Goal: Entertainment & Leisure: Browse casually

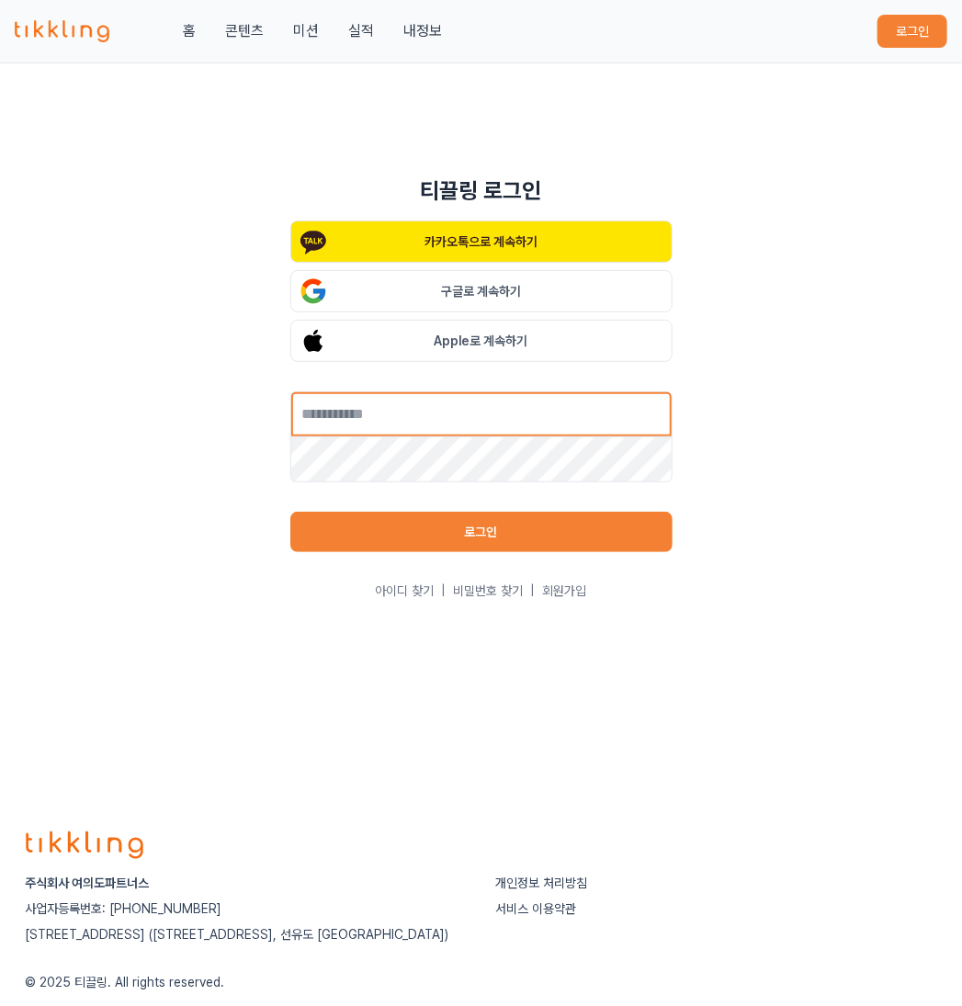
click at [444, 422] on input "text" at bounding box center [481, 415] width 382 height 46
type input "**********"
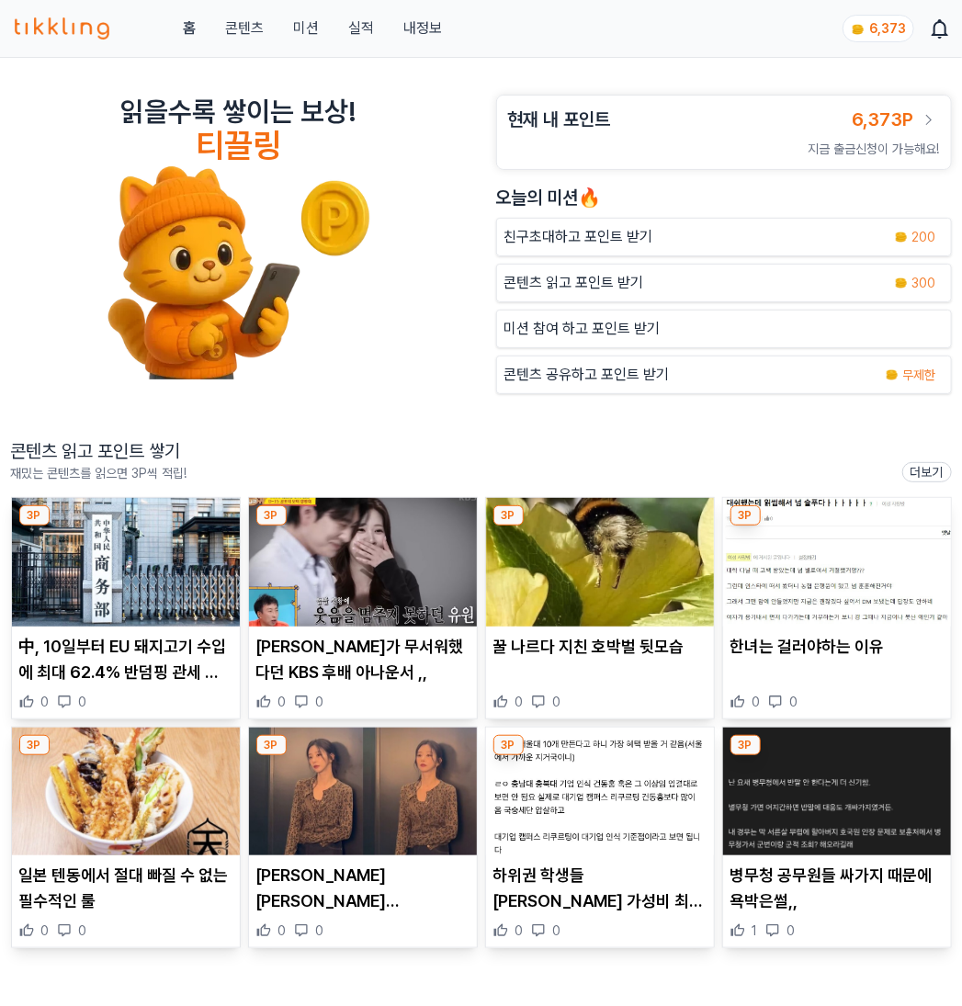
click at [565, 283] on p "콘텐츠 읽고 포인트 받기" at bounding box center [575, 283] width 140 height 22
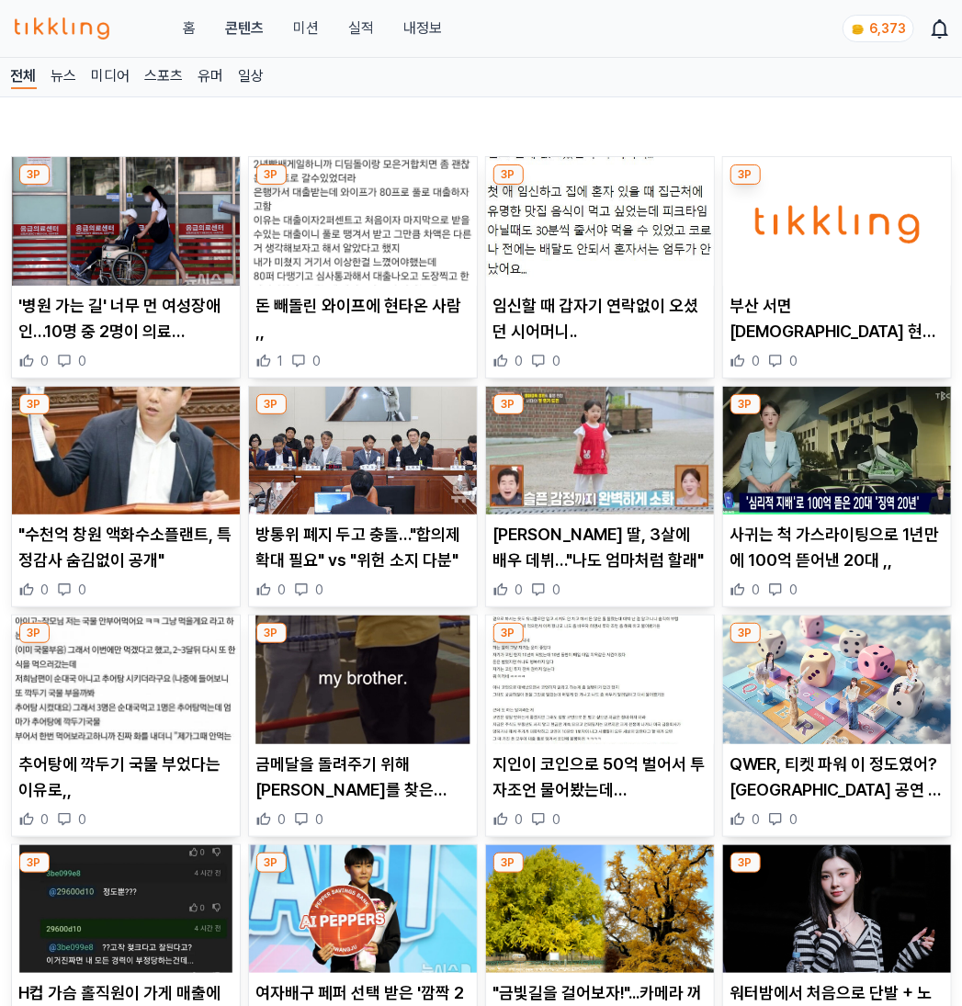
click at [156, 257] on img at bounding box center [126, 221] width 228 height 129
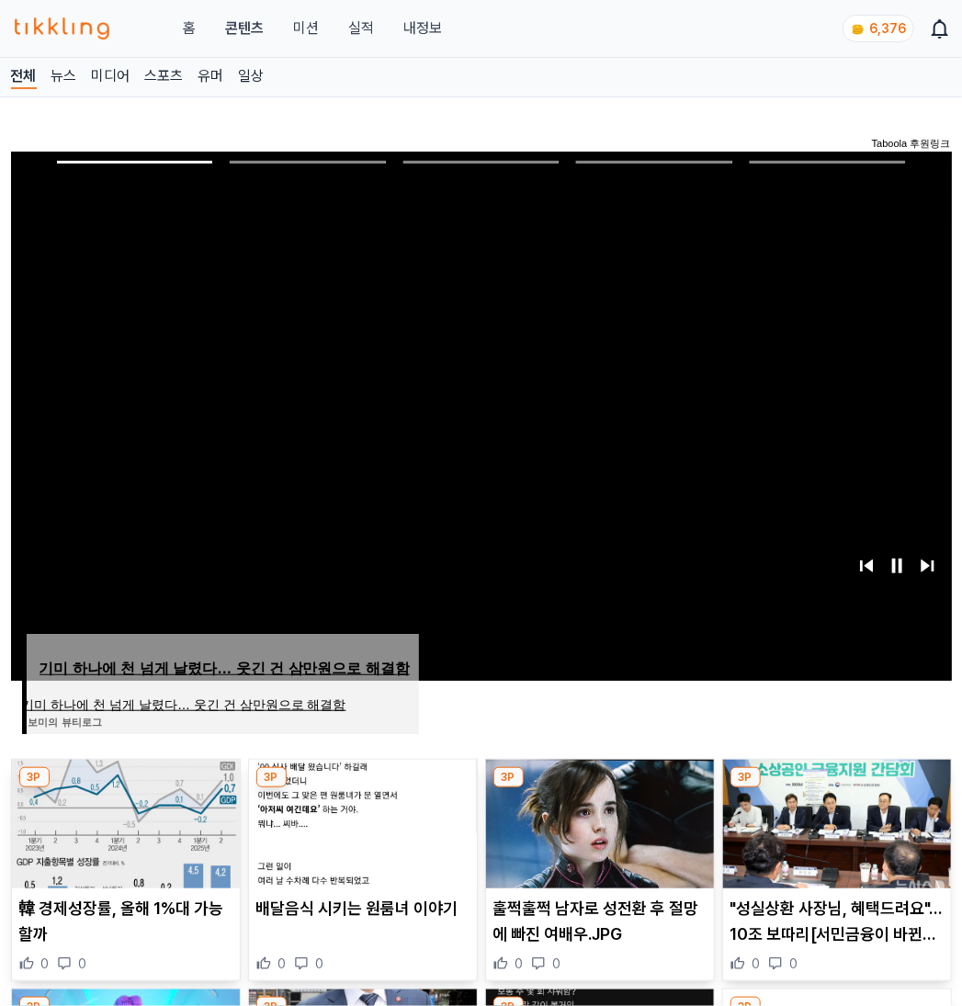
scroll to position [424, 0]
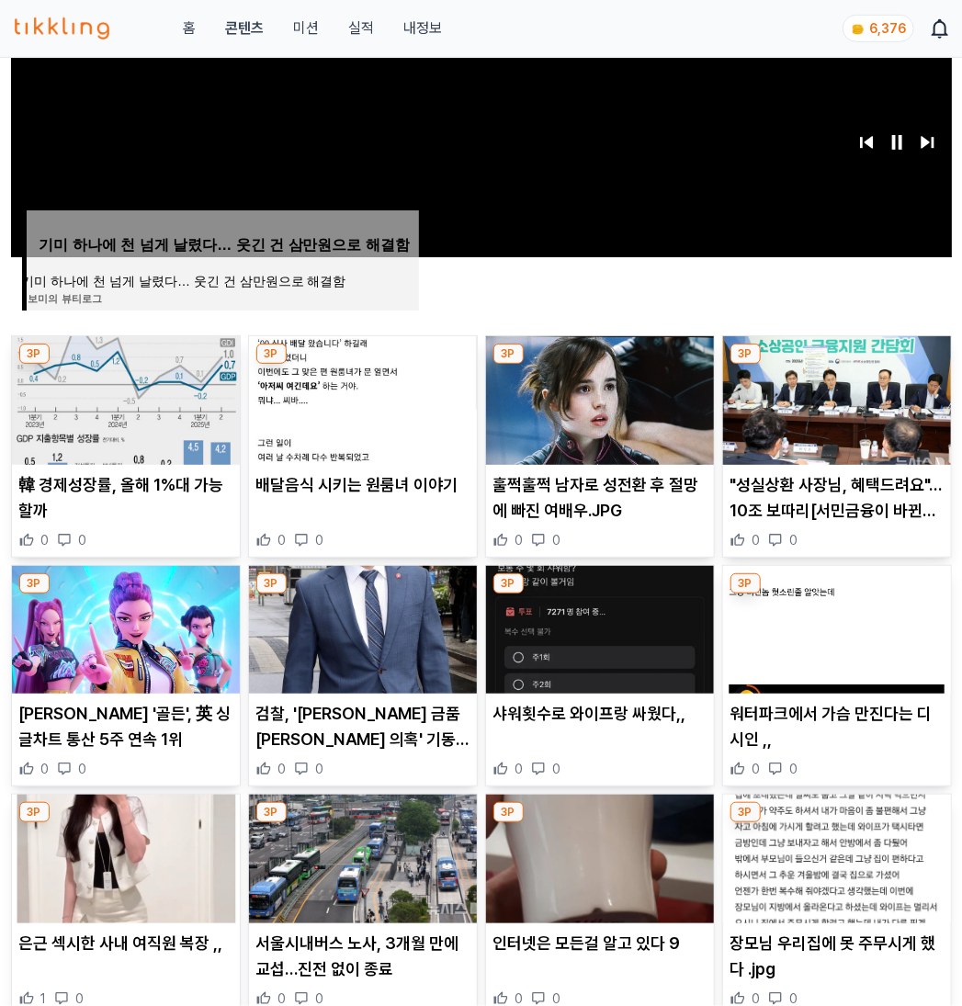
click at [160, 430] on img at bounding box center [126, 400] width 228 height 129
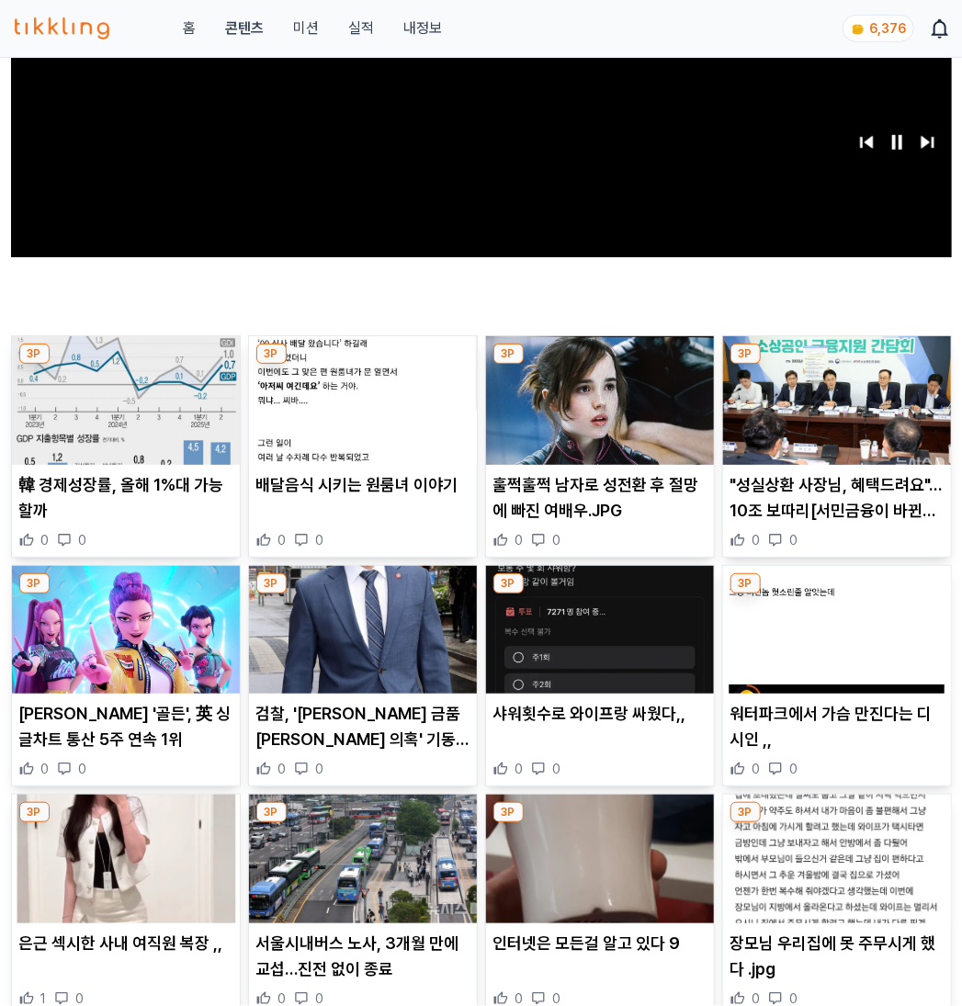
click at [97, 597] on img at bounding box center [126, 630] width 228 height 129
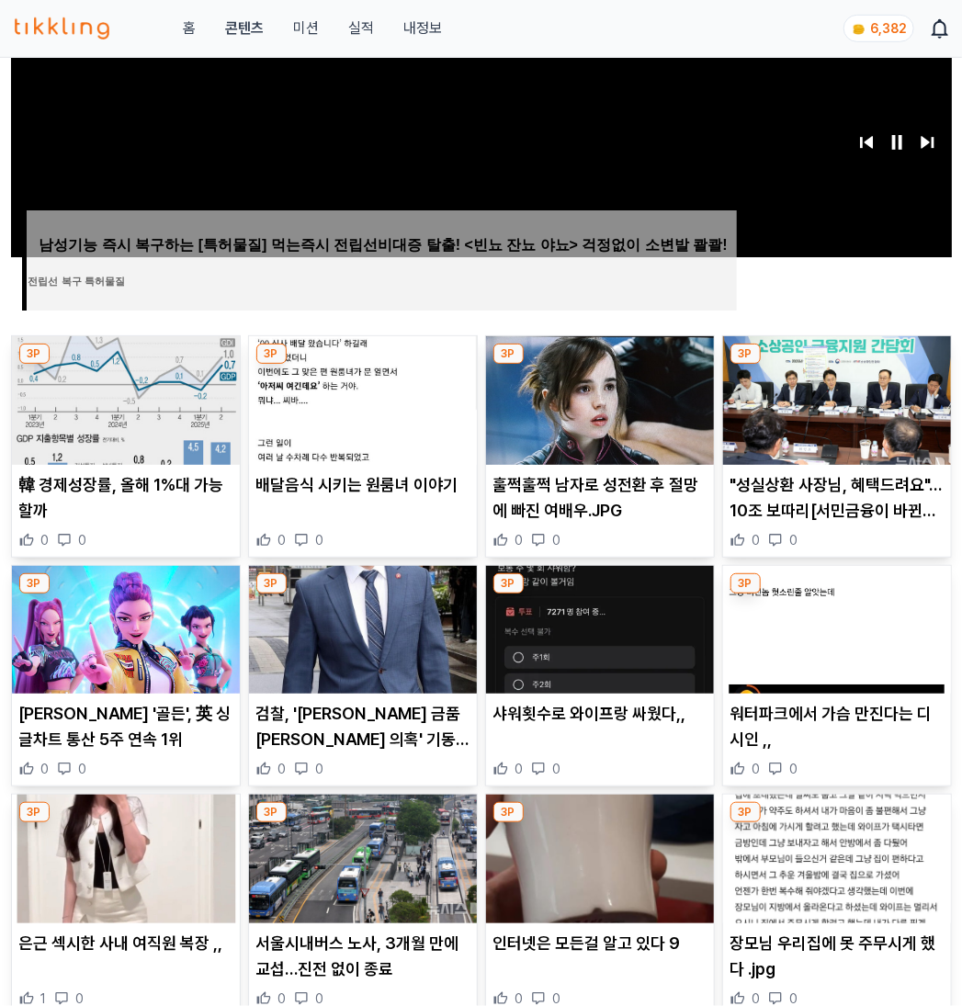
click at [347, 420] on img at bounding box center [363, 400] width 228 height 129
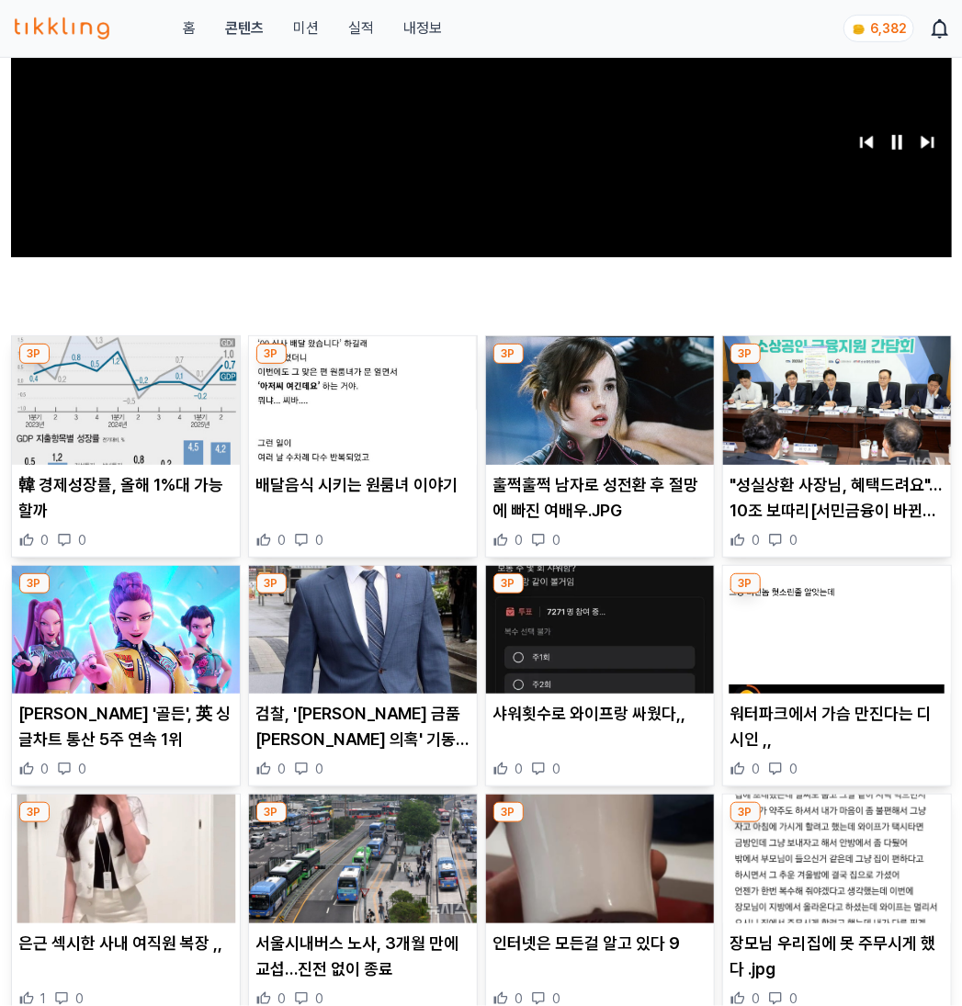
click at [379, 637] on img at bounding box center [363, 630] width 228 height 129
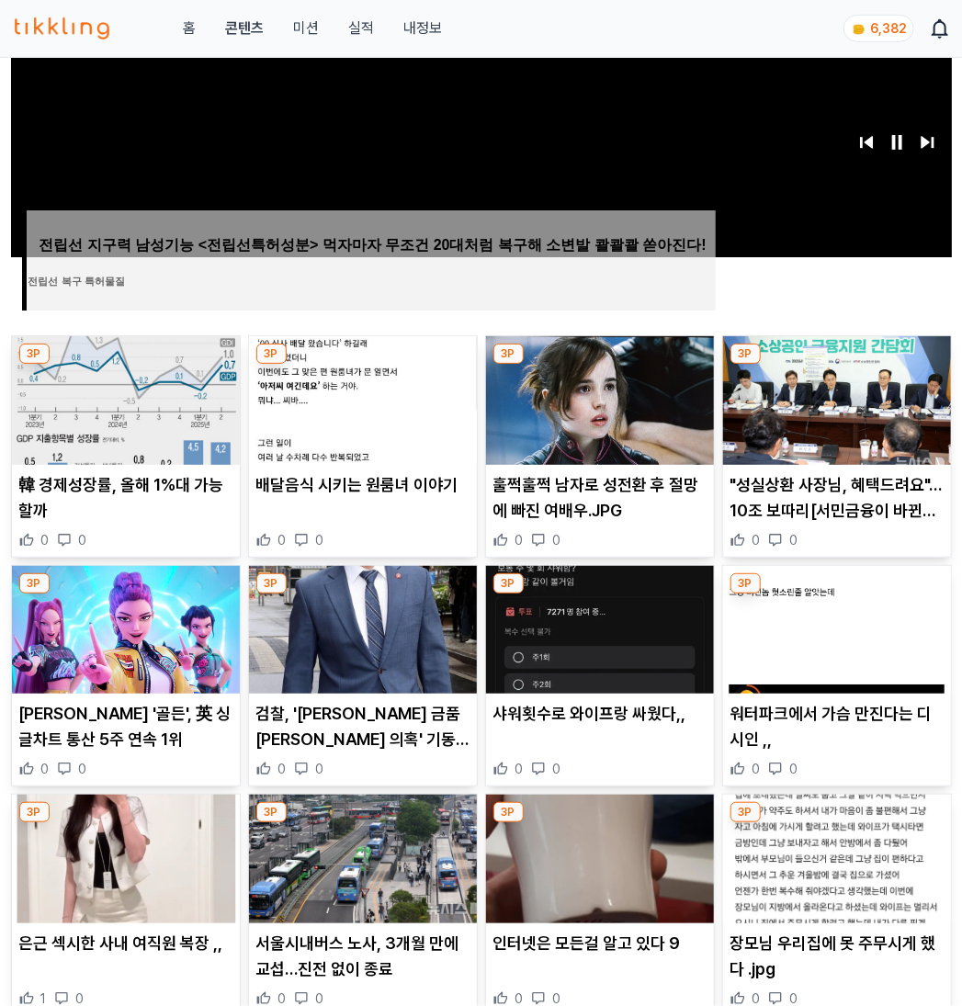
click at [356, 872] on img at bounding box center [363, 859] width 228 height 129
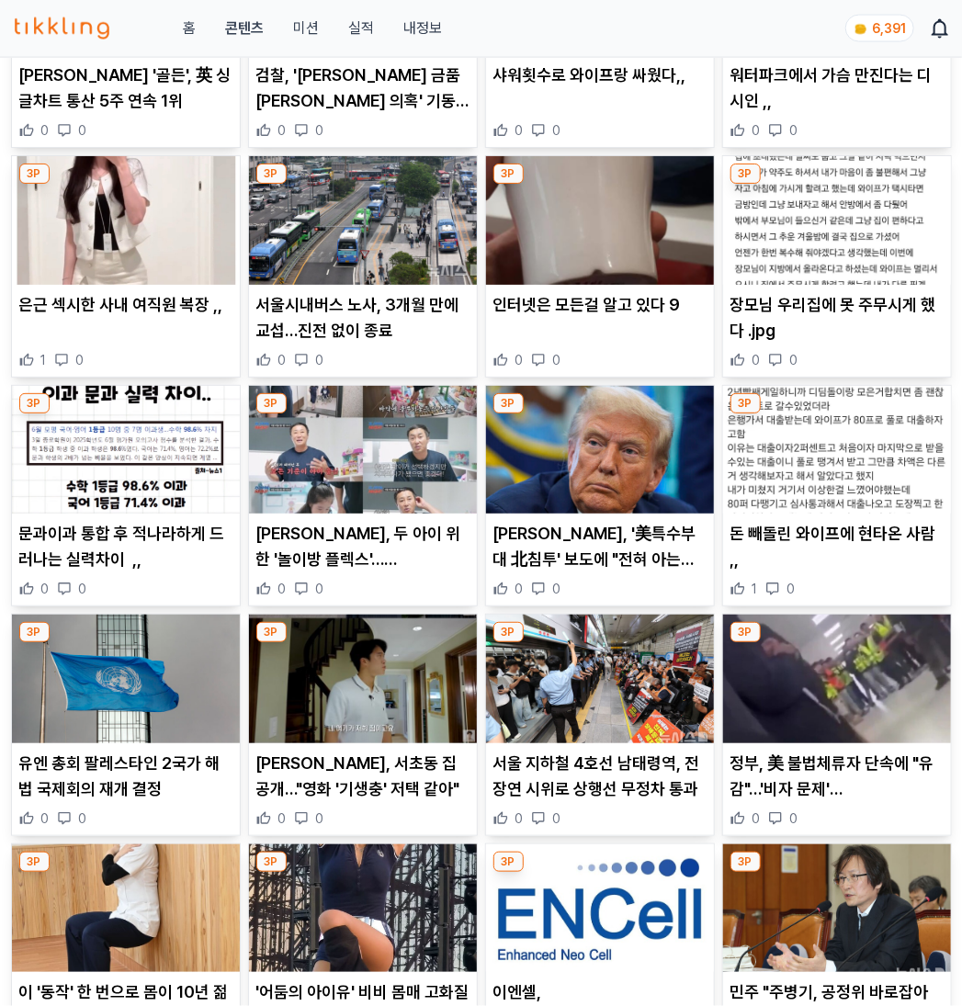
scroll to position [497, 0]
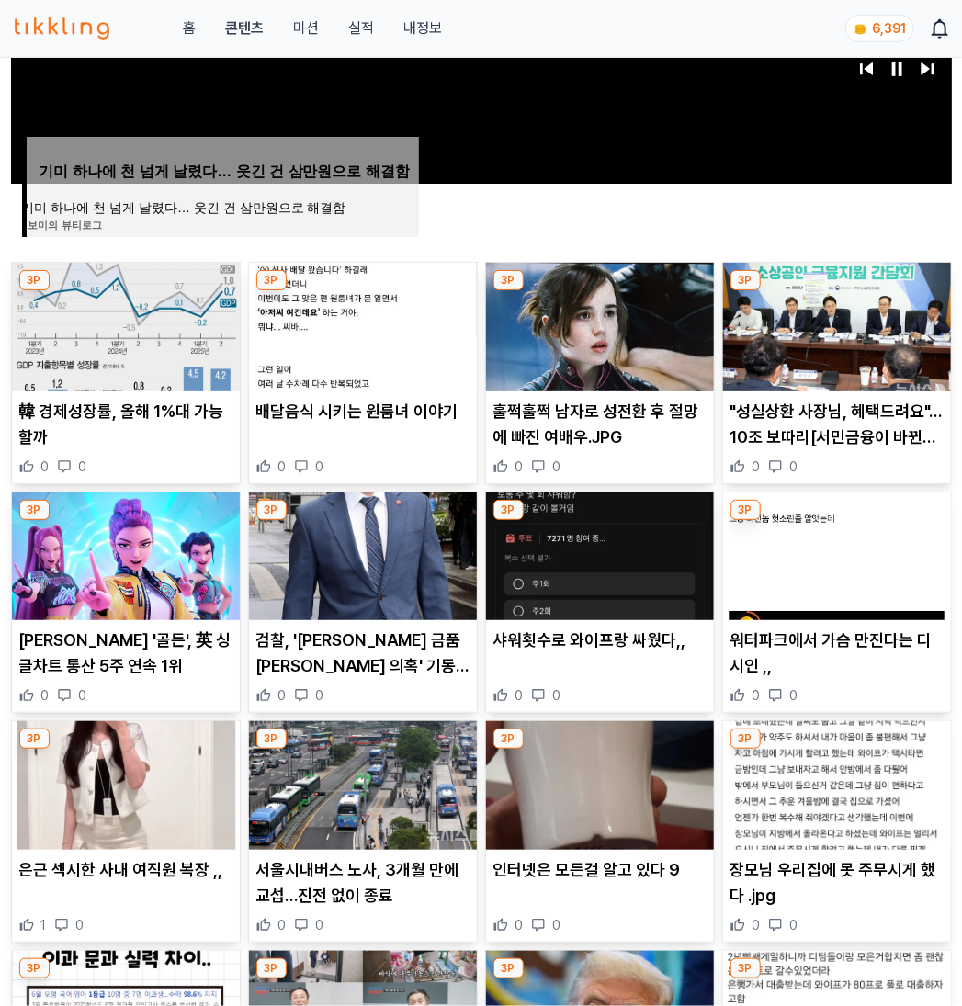
click at [608, 593] on img at bounding box center [600, 557] width 228 height 129
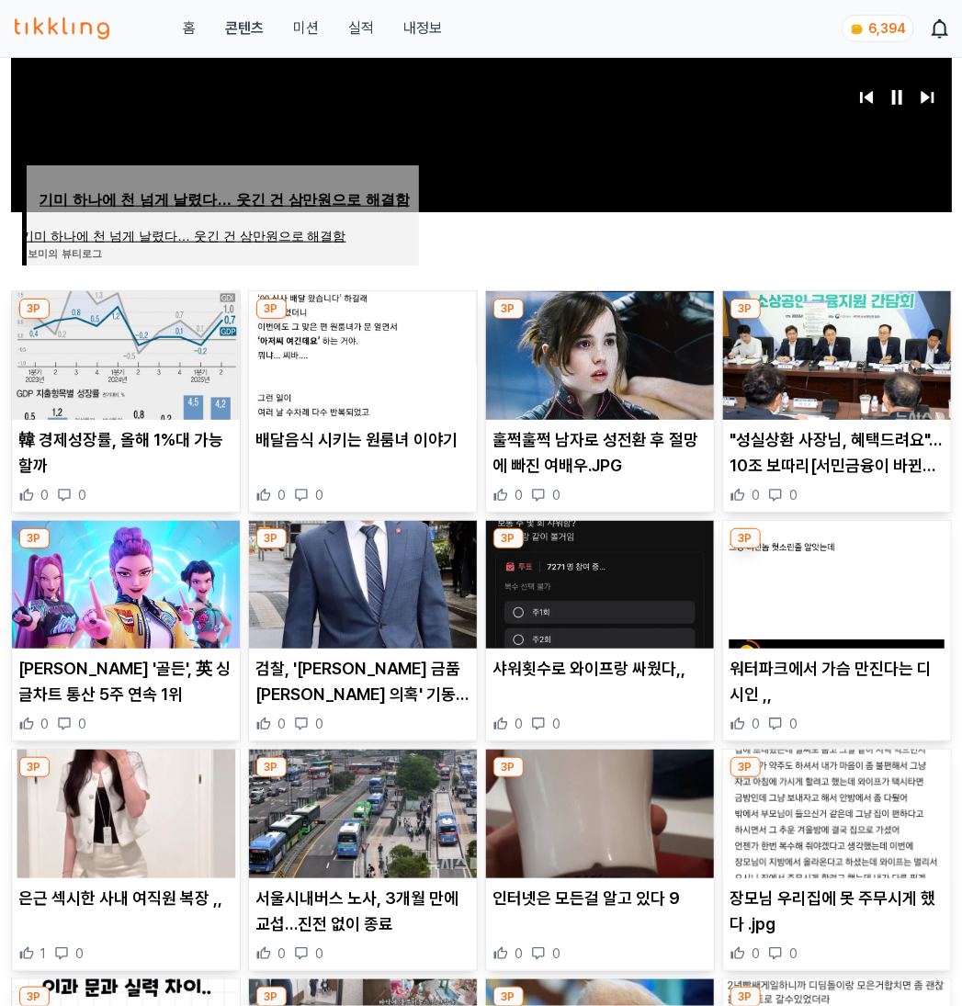
scroll to position [780, 0]
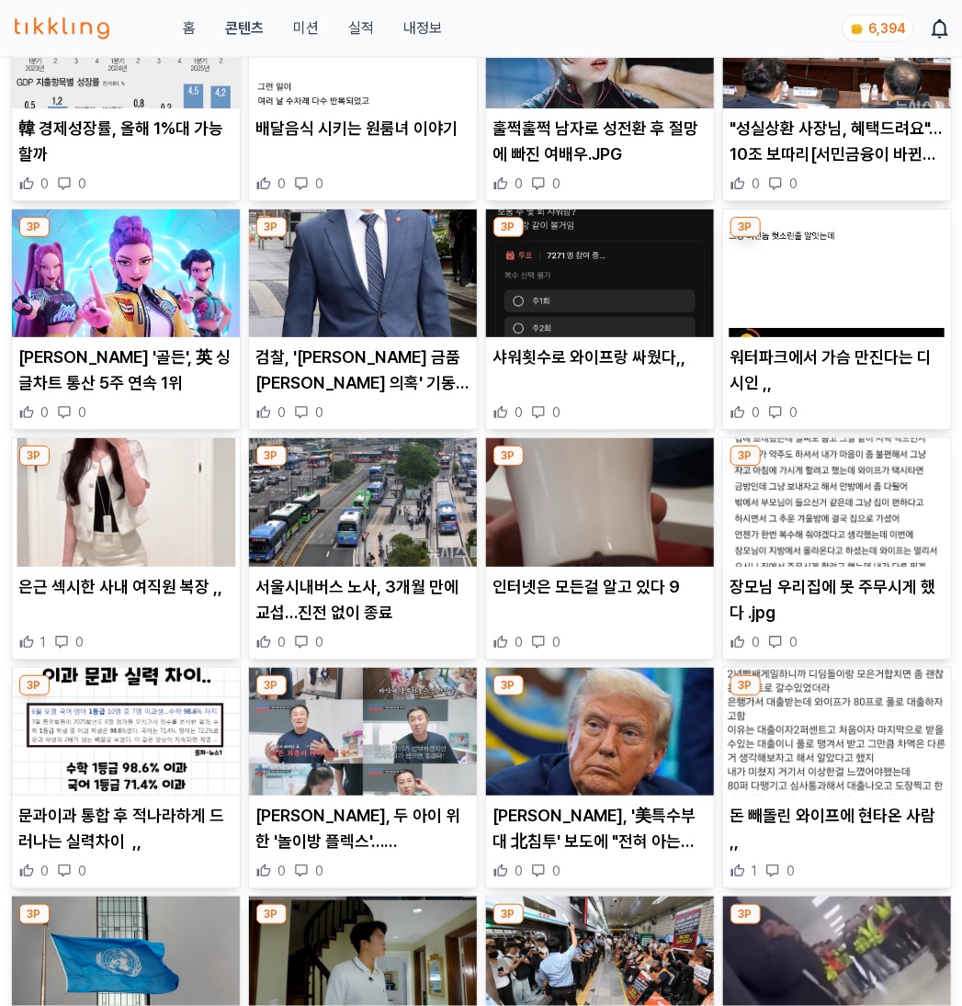
click at [629, 494] on img at bounding box center [600, 502] width 228 height 129
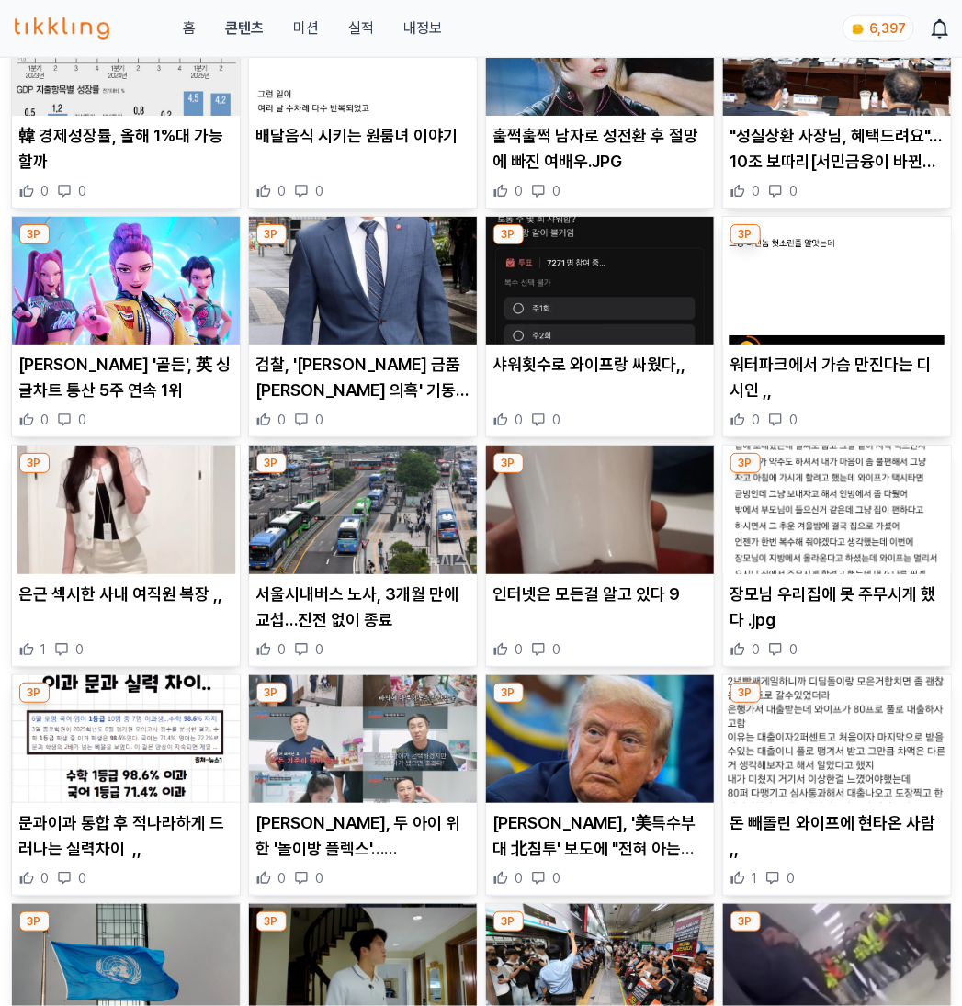
scroll to position [780, 0]
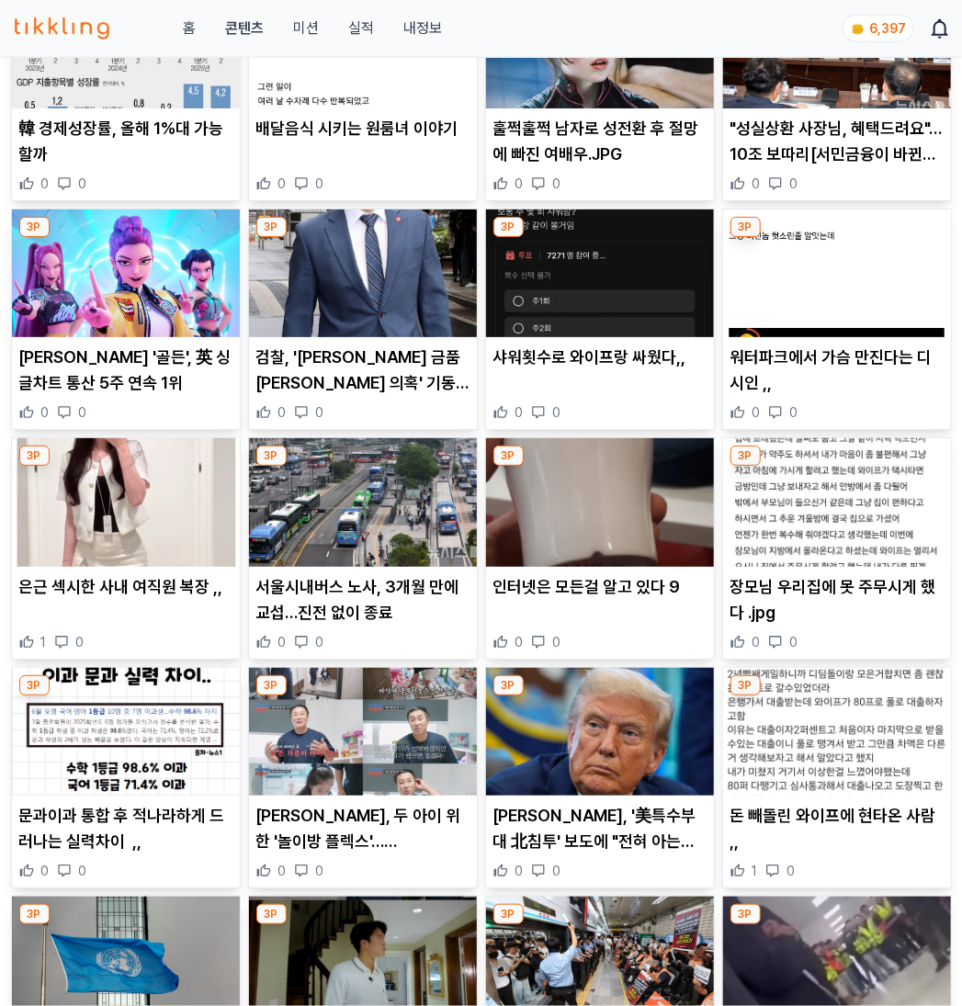
click at [820, 87] on img at bounding box center [837, 44] width 228 height 129
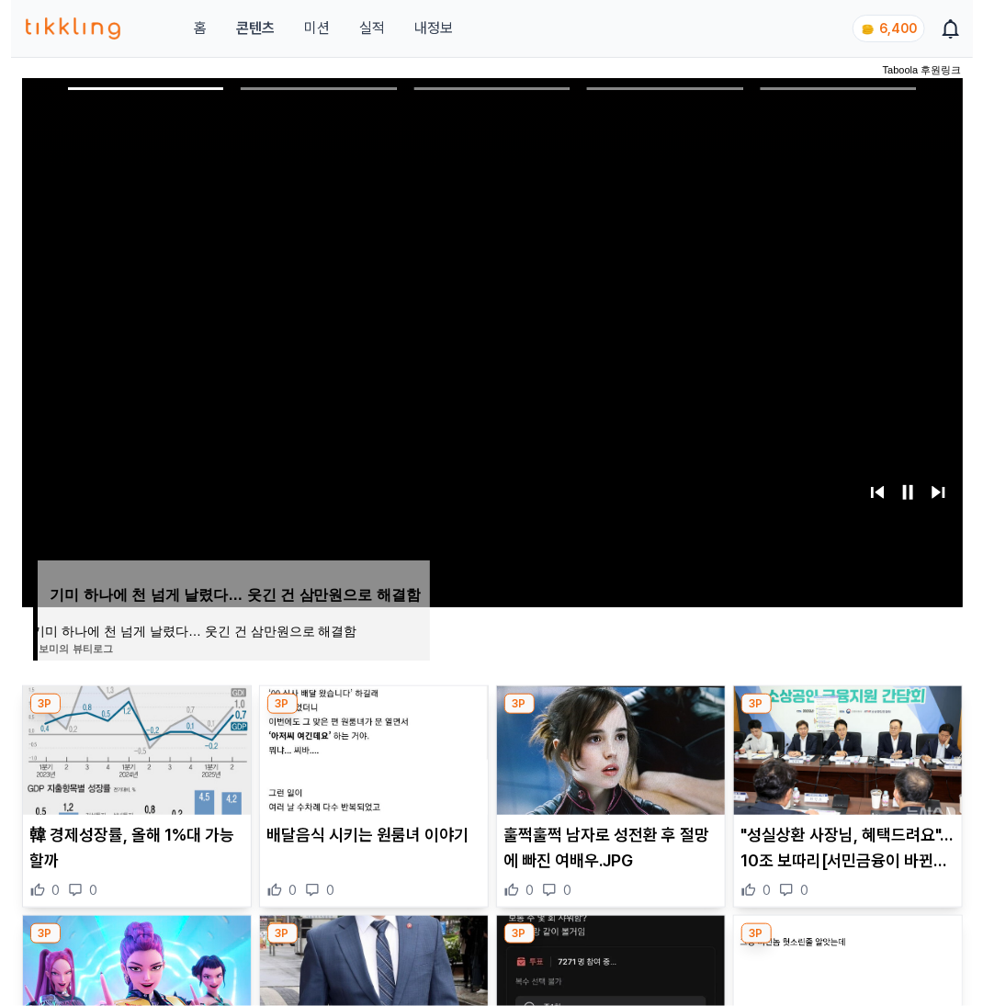
scroll to position [74, 0]
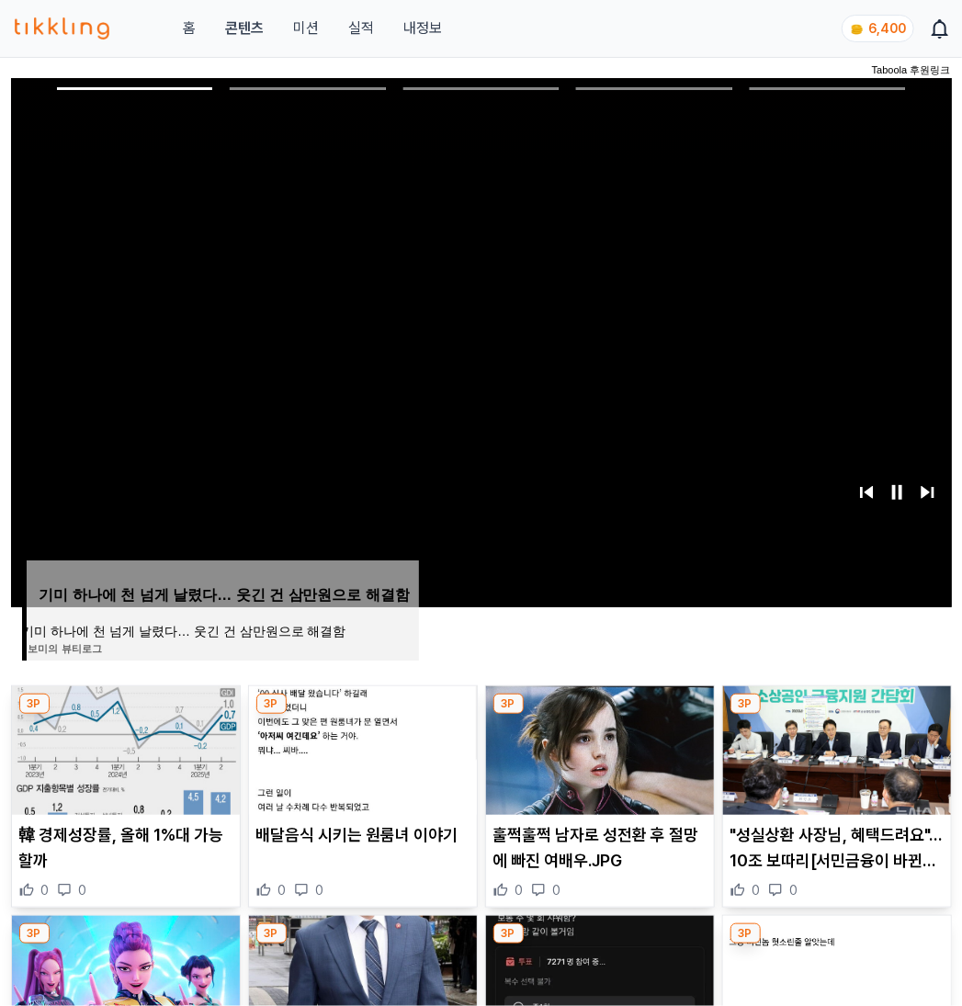
click at [876, 29] on span "6,400" at bounding box center [888, 28] width 38 height 15
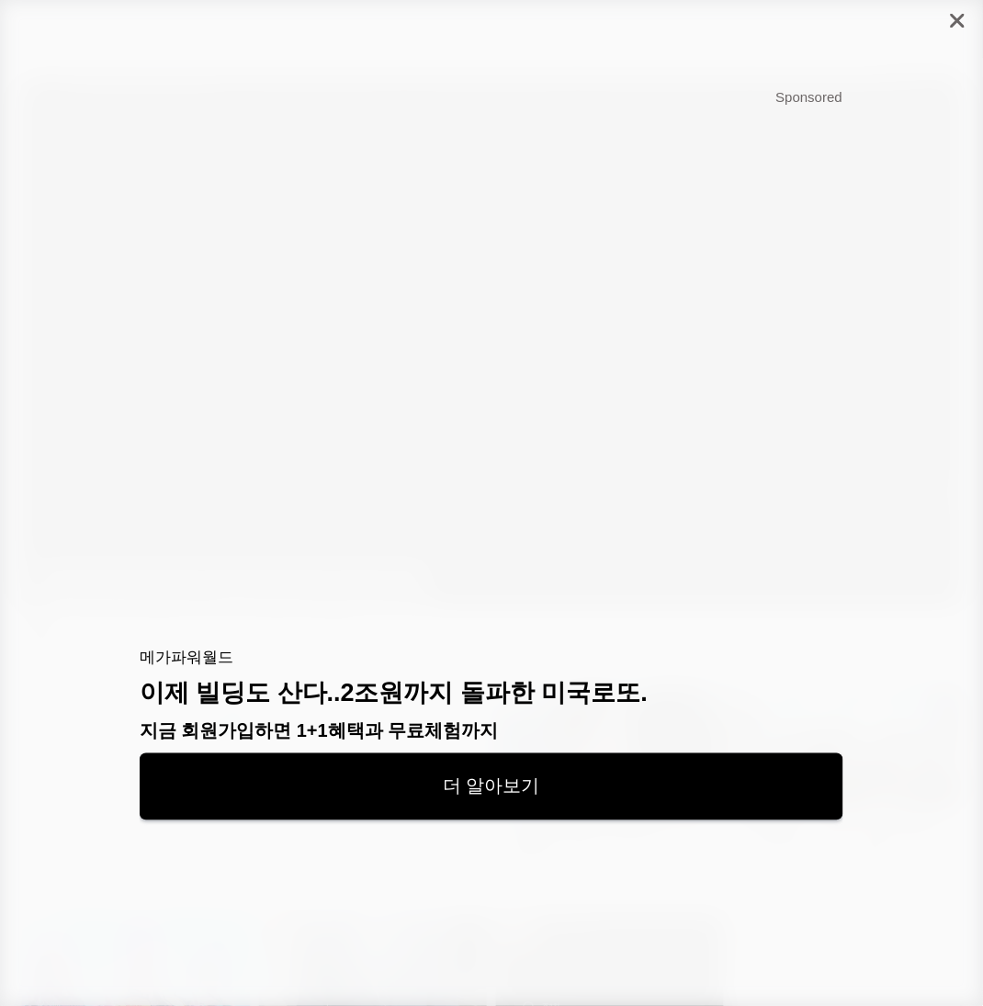
click at [949, 17] on div at bounding box center [958, 20] width 51 height 41
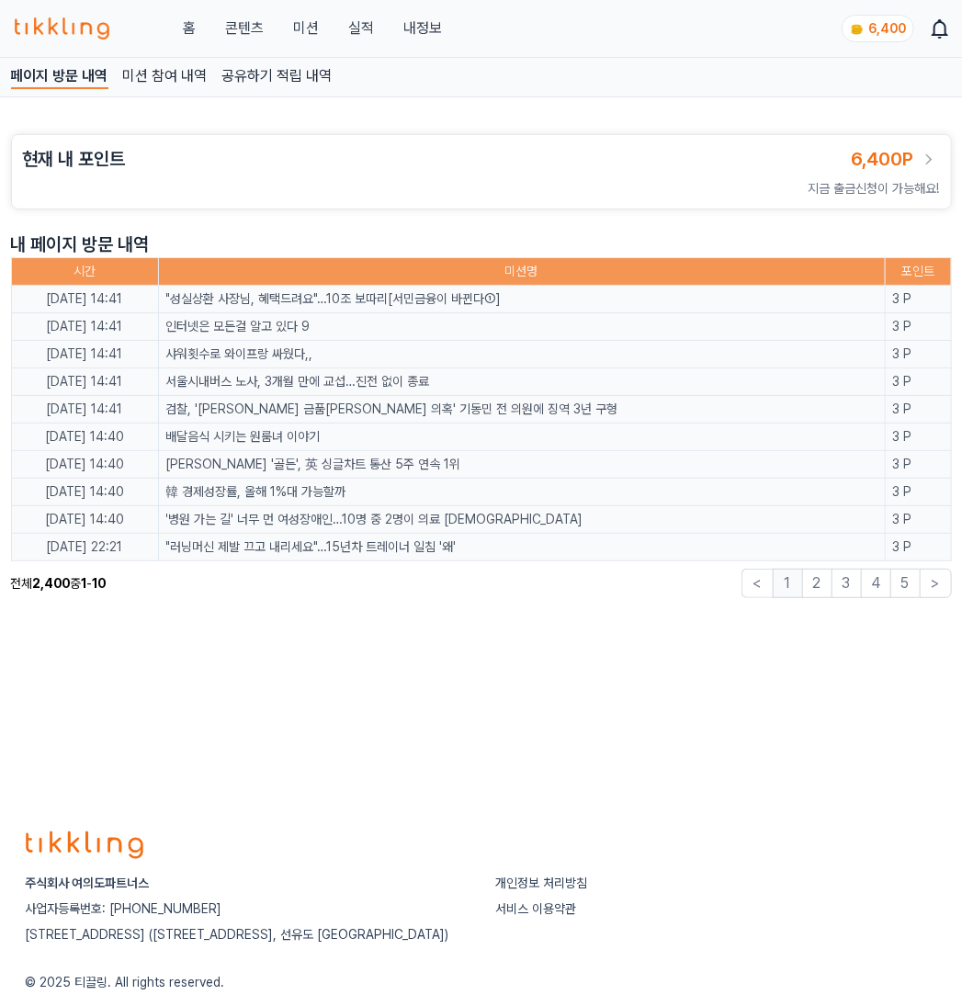
click at [232, 34] on link "콘텐츠" at bounding box center [244, 28] width 39 height 22
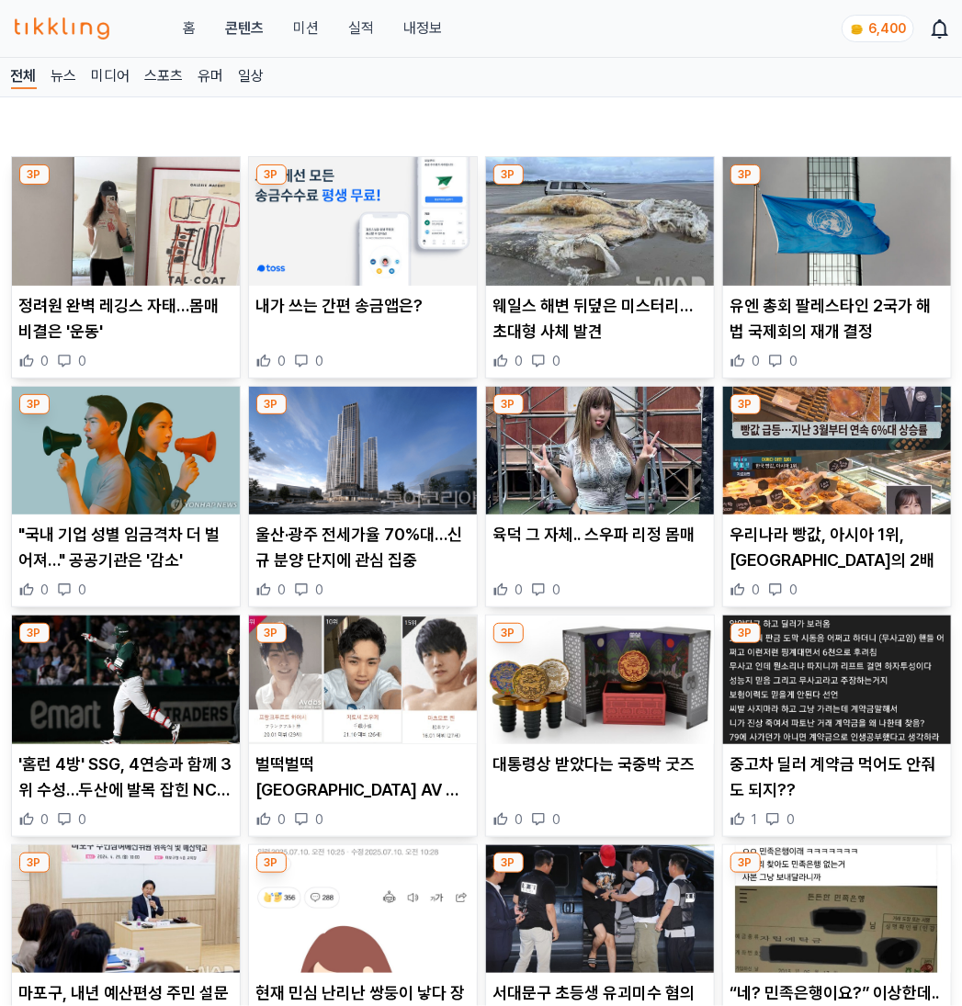
click at [116, 270] on img at bounding box center [126, 221] width 228 height 129
click at [415, 229] on img at bounding box center [363, 221] width 228 height 129
